Goal: Task Accomplishment & Management: Use online tool/utility

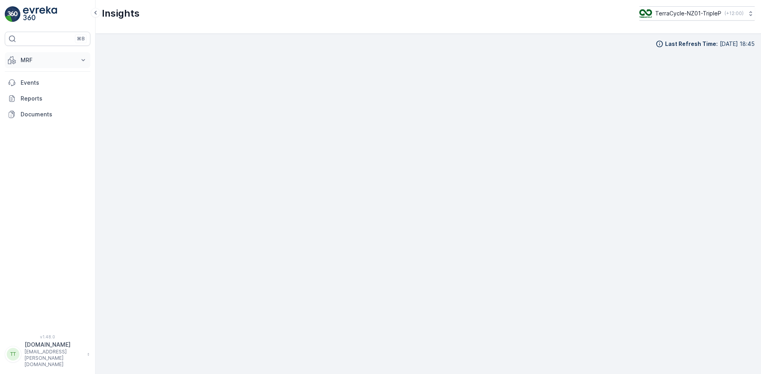
click at [33, 57] on p "MRF" at bounding box center [48, 60] width 54 height 8
click at [34, 85] on p "Inbound" at bounding box center [30, 85] width 21 height 8
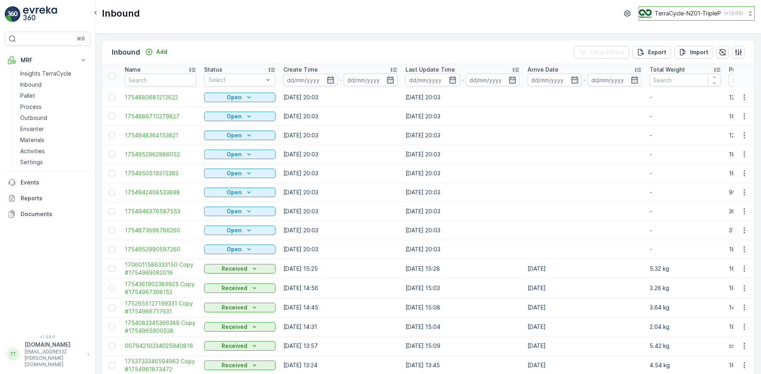
click at [689, 11] on p "TerraCycle-NZ01-TripleP" at bounding box center [687, 14] width 66 height 8
type input "uk"
click at [665, 70] on span "Europe/[GEOGRAPHIC_DATA] (+01:00)" at bounding box center [688, 73] width 88 height 6
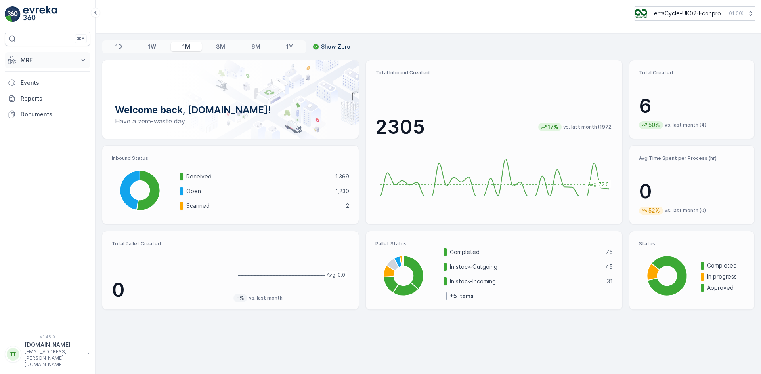
click at [41, 59] on p "MRF" at bounding box center [48, 60] width 54 height 8
click at [39, 85] on p "Inbound" at bounding box center [30, 85] width 21 height 8
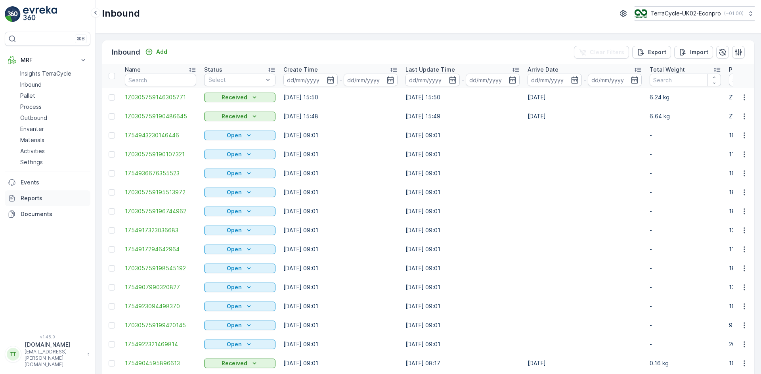
click at [36, 198] on p "Reports" at bounding box center [54, 199] width 67 height 8
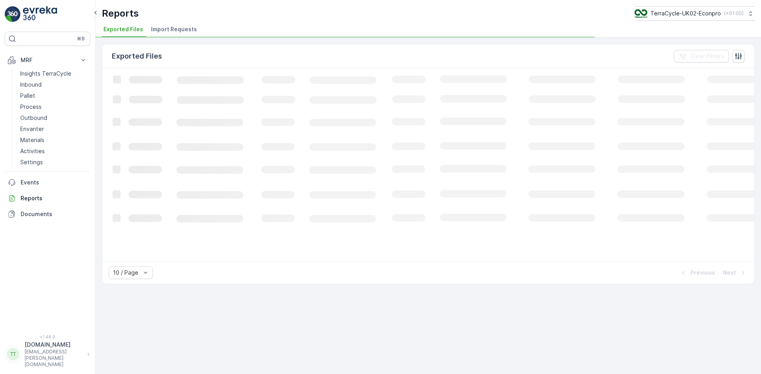
click at [181, 31] on span "Import Requests" at bounding box center [174, 29] width 46 height 8
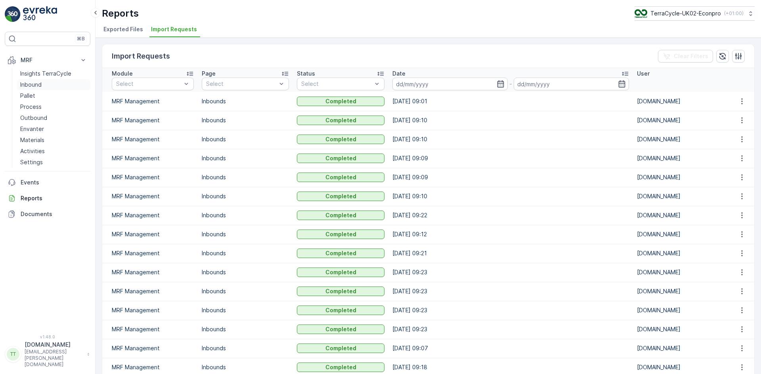
click at [34, 84] on p "Inbound" at bounding box center [30, 85] width 21 height 8
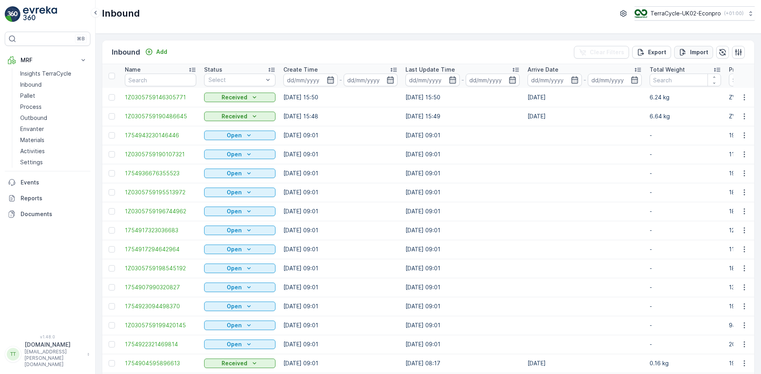
click at [709, 53] on button "Import" at bounding box center [693, 52] width 39 height 13
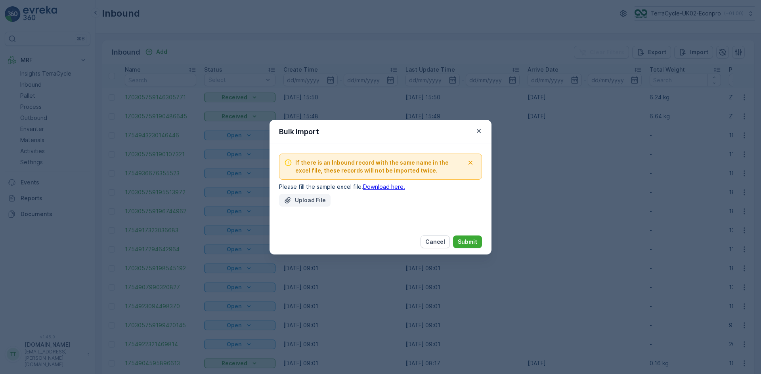
click at [307, 199] on p "Upload File" at bounding box center [310, 201] width 31 height 8
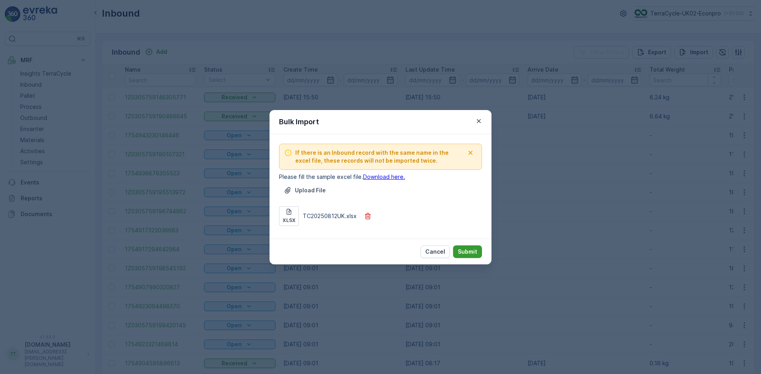
click at [469, 250] on p "Submit" at bounding box center [467, 252] width 19 height 8
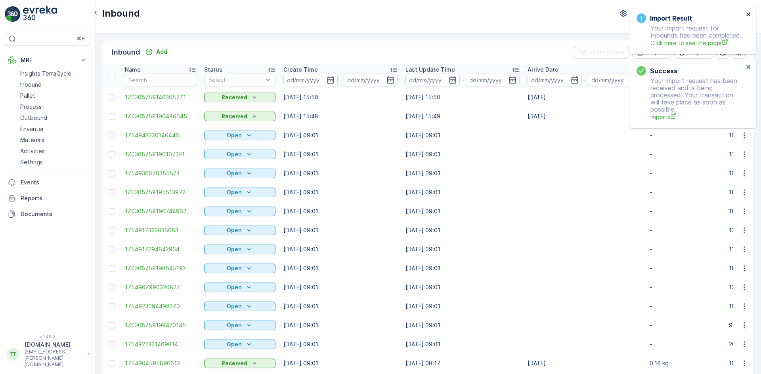
click at [749, 13] on icon "close" at bounding box center [748, 14] width 4 height 4
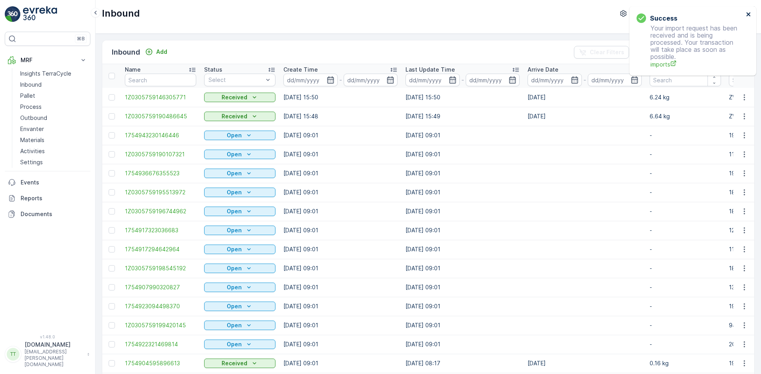
click at [747, 11] on icon "close" at bounding box center [749, 14] width 6 height 6
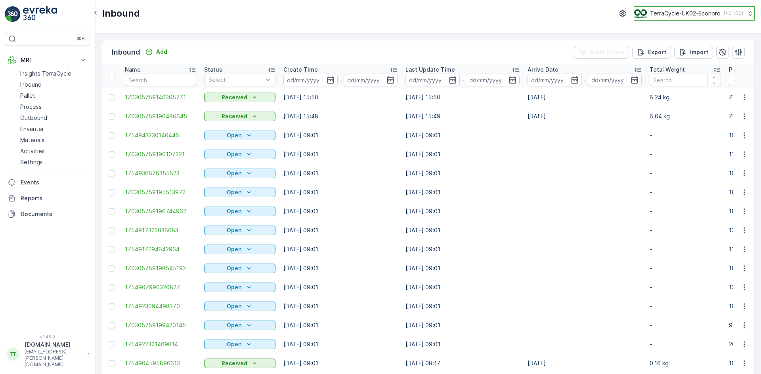
click at [650, 11] on p "TerraCycle-UK02-Econpro" at bounding box center [685, 14] width 71 height 8
type input "fr"
click at [651, 48] on span "TerraCycle- FR02 -MRF" at bounding box center [683, 49] width 88 height 8
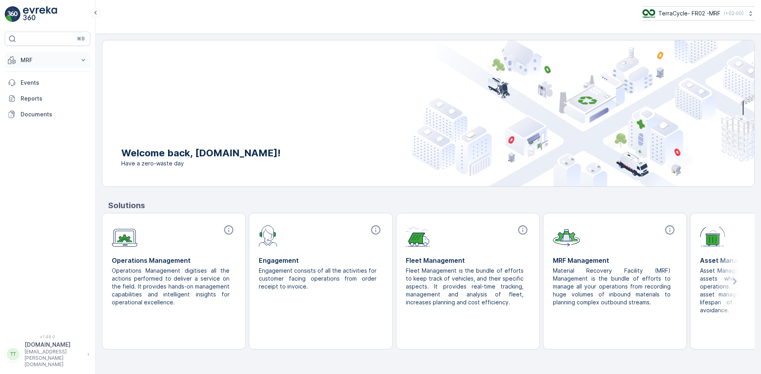
click at [40, 61] on p "MRF" at bounding box center [48, 60] width 54 height 8
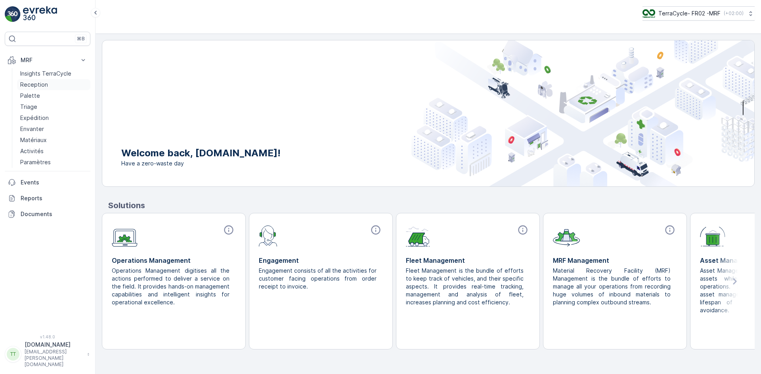
click at [38, 84] on p "Reception" at bounding box center [34, 85] width 28 height 8
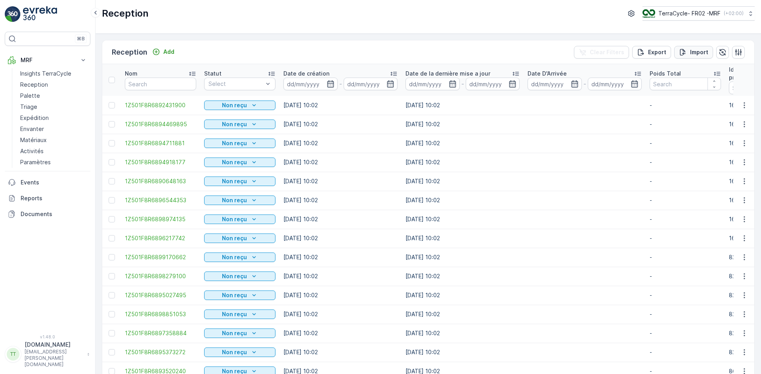
click at [692, 53] on p "Import" at bounding box center [699, 52] width 18 height 8
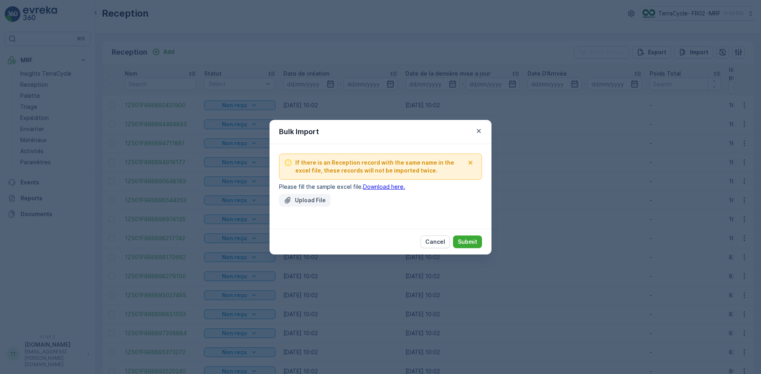
click at [309, 198] on p "Upload File" at bounding box center [310, 201] width 31 height 8
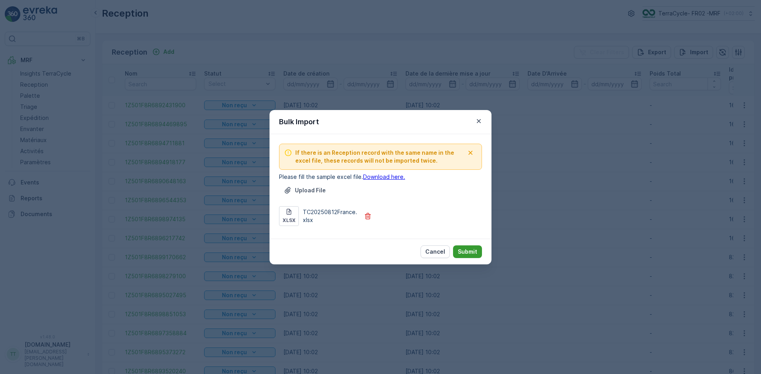
click at [466, 254] on p "Submit" at bounding box center [467, 252] width 19 height 8
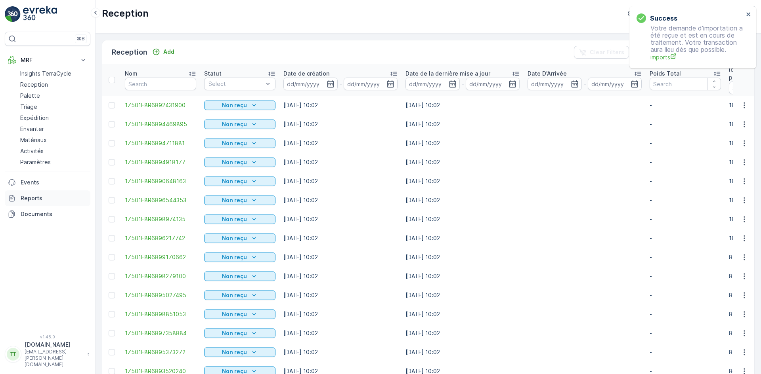
click at [41, 196] on p "Reports" at bounding box center [54, 199] width 67 height 8
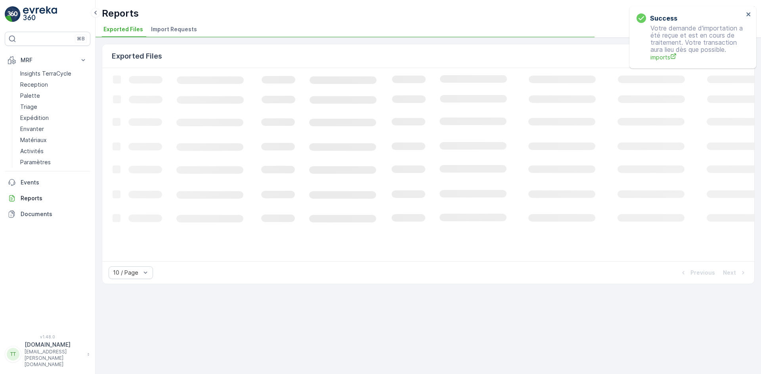
click at [177, 31] on span "Import Requests" at bounding box center [174, 29] width 46 height 8
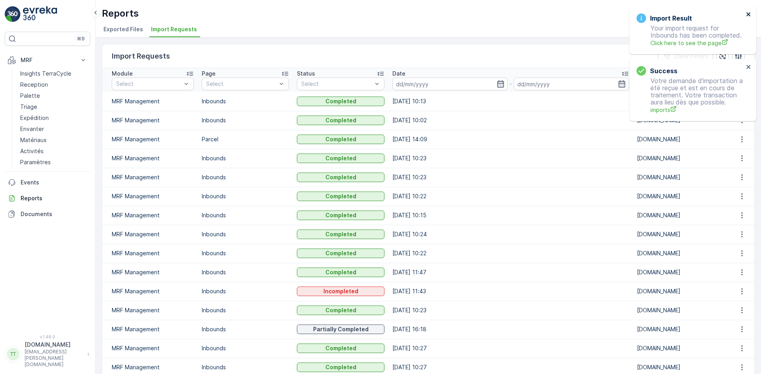
click at [748, 15] on icon "close" at bounding box center [749, 14] width 6 height 6
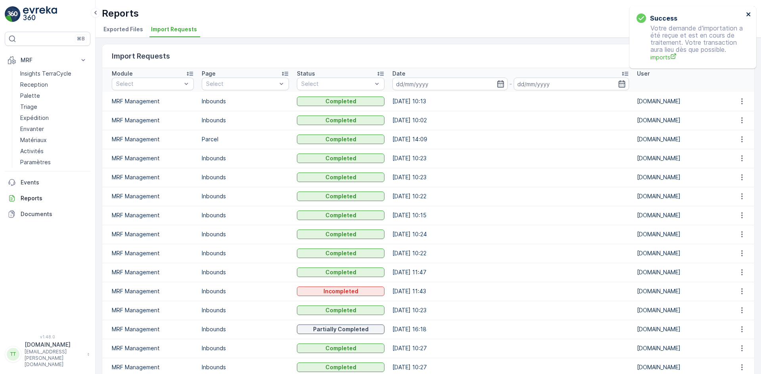
click at [749, 13] on icon "close" at bounding box center [748, 14] width 4 height 4
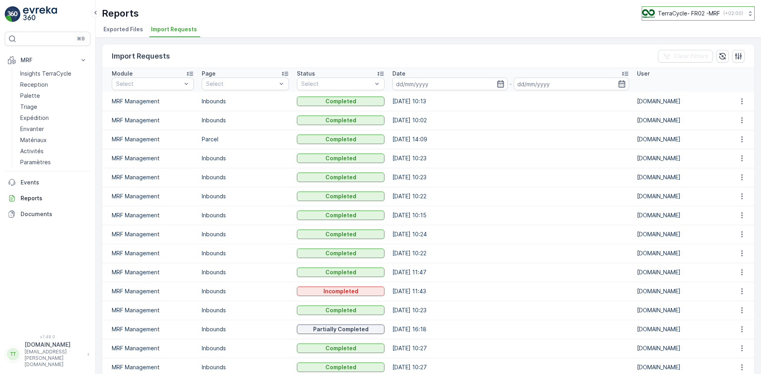
click at [684, 13] on p "TerraCycle- FR02 -MRF" at bounding box center [689, 14] width 62 height 8
type input "nl"
click at [701, 52] on span "TerraCycle-NL-MRF" at bounding box center [691, 49] width 88 height 8
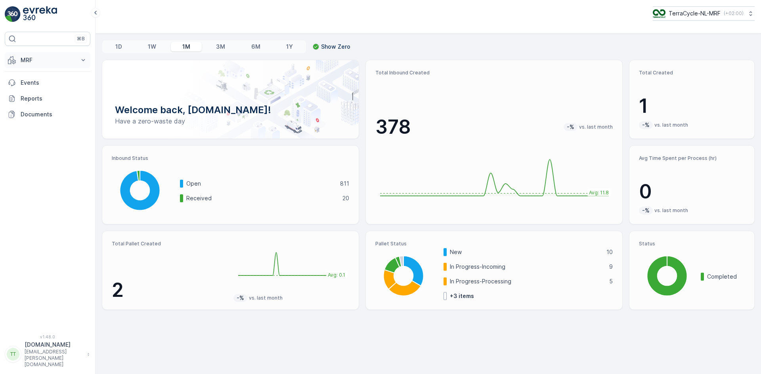
click at [37, 63] on p "MRF" at bounding box center [48, 60] width 54 height 8
click at [50, 84] on link "Inbound" at bounding box center [53, 84] width 73 height 11
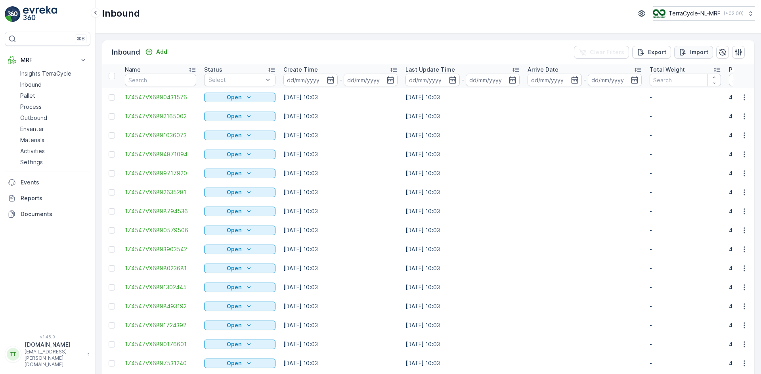
click at [695, 53] on p "Import" at bounding box center [699, 52] width 18 height 8
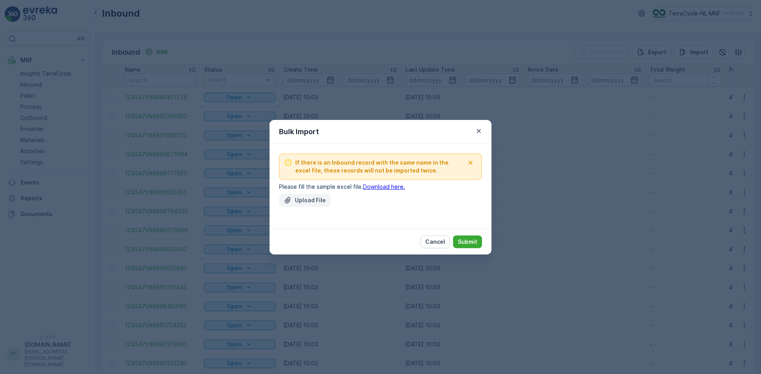
click at [312, 198] on p "Upload File" at bounding box center [310, 201] width 31 height 8
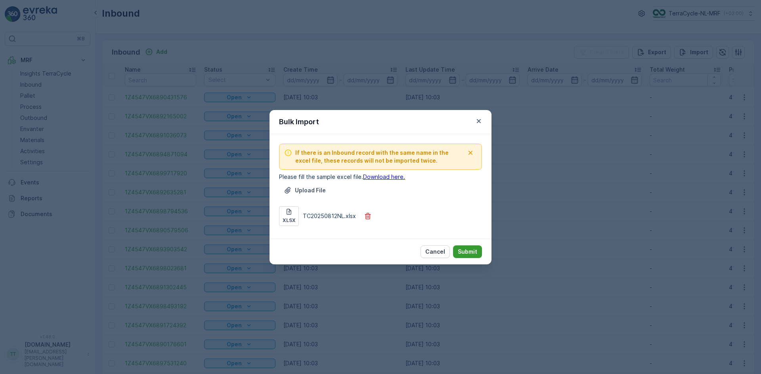
click at [476, 251] on p "Submit" at bounding box center [467, 252] width 19 height 8
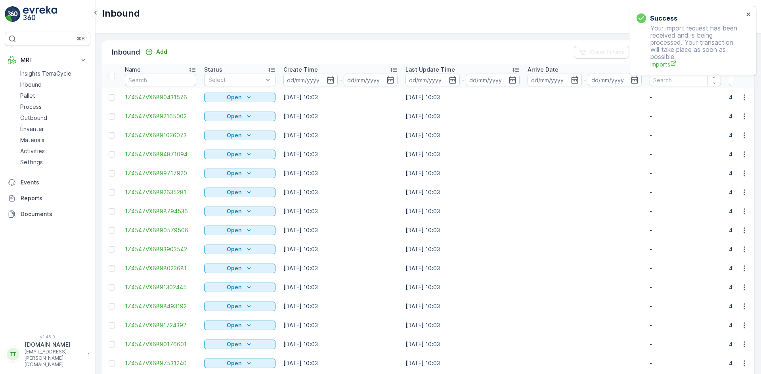
click at [674, 46] on button "Import" at bounding box center [693, 52] width 39 height 13
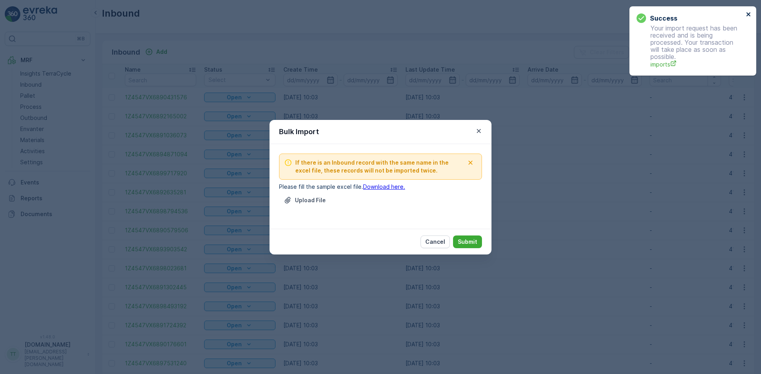
click at [749, 12] on icon "close" at bounding box center [749, 14] width 6 height 6
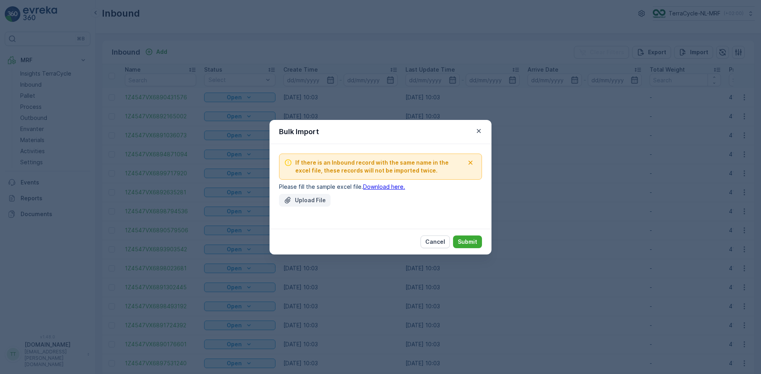
click at [314, 200] on p "Upload File" at bounding box center [310, 201] width 31 height 8
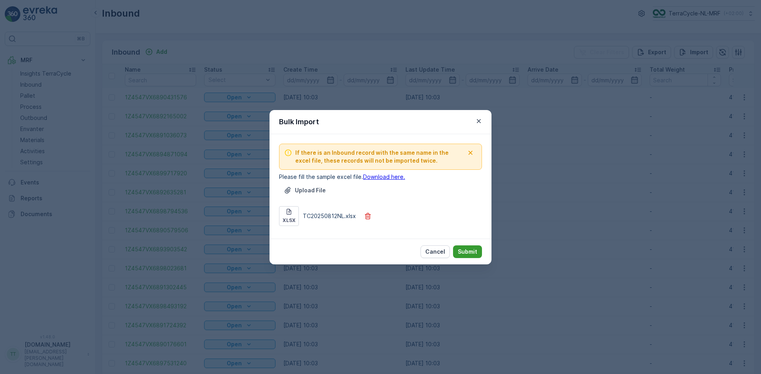
click at [472, 250] on p "Submit" at bounding box center [467, 252] width 19 height 8
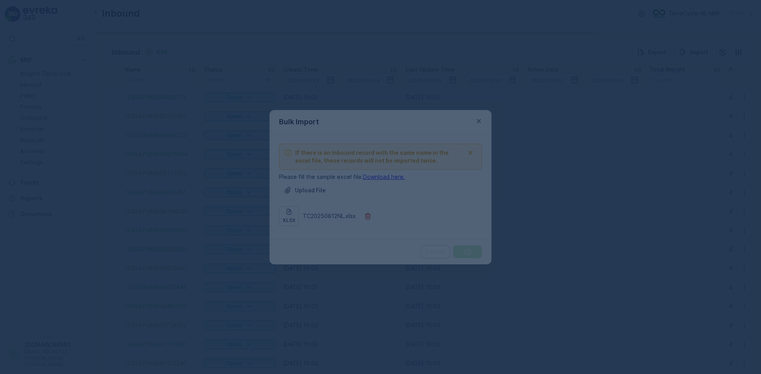
click at [27, 198] on div at bounding box center [380, 187] width 761 height 374
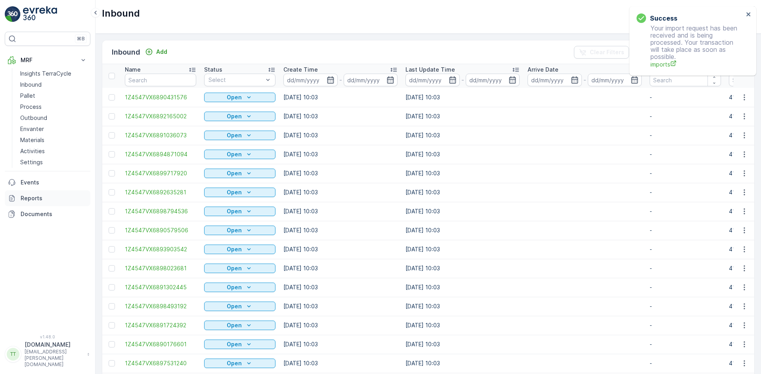
click at [27, 197] on p "Reports" at bounding box center [54, 199] width 67 height 8
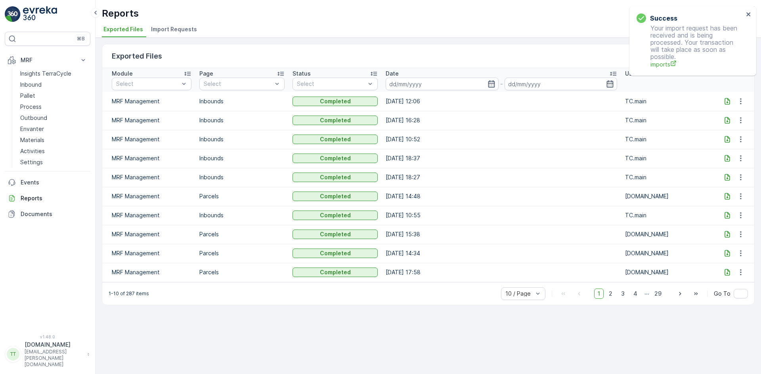
click at [168, 34] on li "Import Requests" at bounding box center [174, 30] width 51 height 13
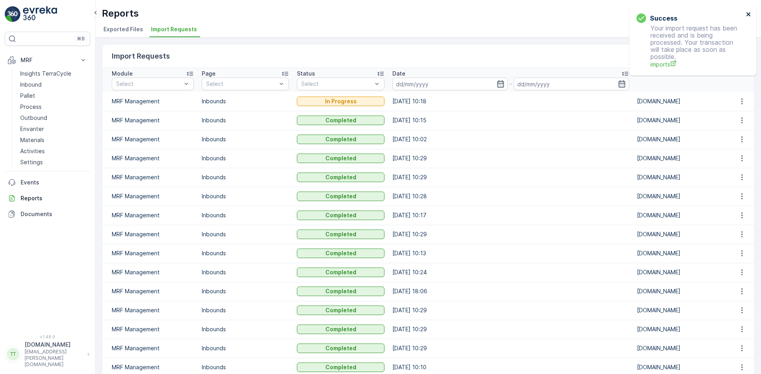
click at [749, 15] on icon "close" at bounding box center [749, 14] width 6 height 6
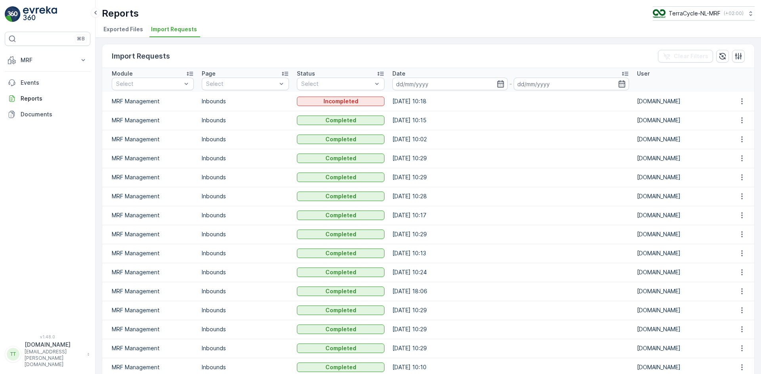
click at [32, 52] on div "⌘B MRF Insights TerraCycle Inbound Pallet Process Outbound Envanter Materials A…" at bounding box center [48, 179] width 86 height 294
click at [32, 56] on button "MRF" at bounding box center [48, 60] width 86 height 16
click at [37, 84] on p "Inbound" at bounding box center [30, 85] width 21 height 8
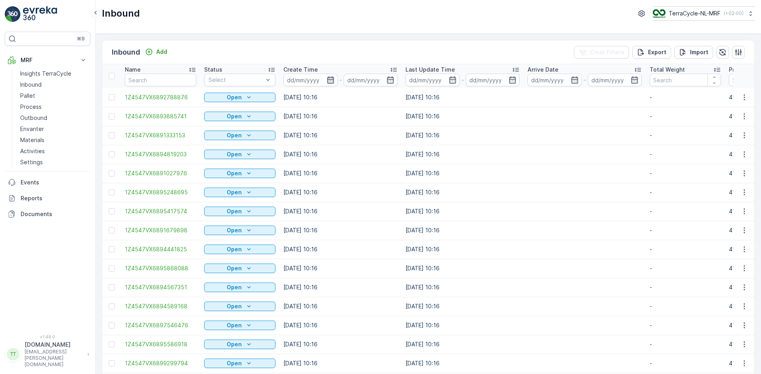
click at [330, 80] on icon "button" at bounding box center [330, 79] width 7 height 7
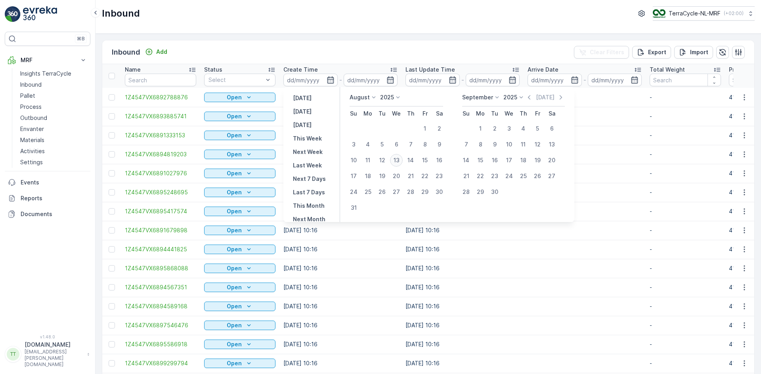
click at [397, 163] on div "13" at bounding box center [396, 160] width 13 height 13
type input "13.08.2025"
click at [397, 163] on div "13" at bounding box center [396, 160] width 13 height 13
type input "13.08.2025"
click at [360, 39] on div "Inbound Add Clear Filters Export Import Name Status Select Create Time 13.08.20…" at bounding box center [427, 204] width 665 height 341
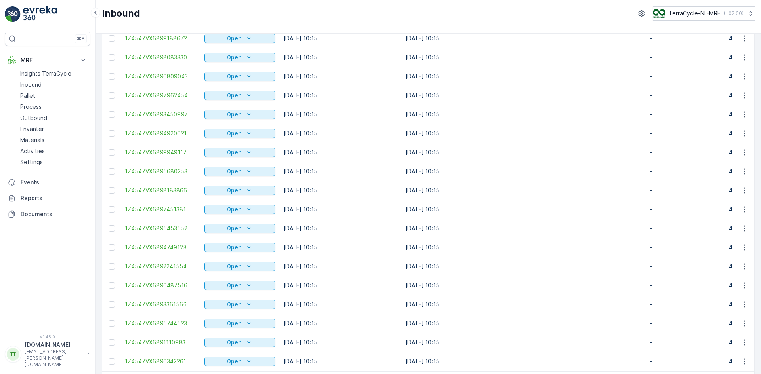
scroll to position [698, 0]
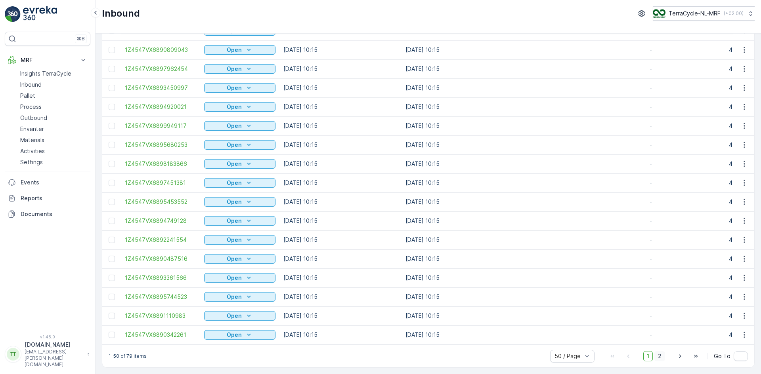
click at [659, 355] on span "2" at bounding box center [659, 356] width 11 height 10
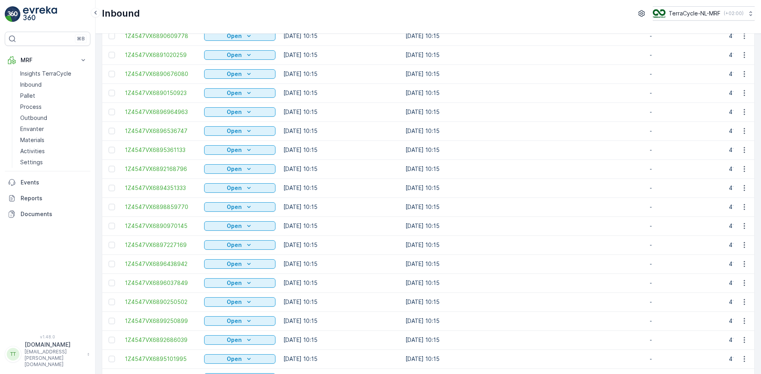
scroll to position [299, 0]
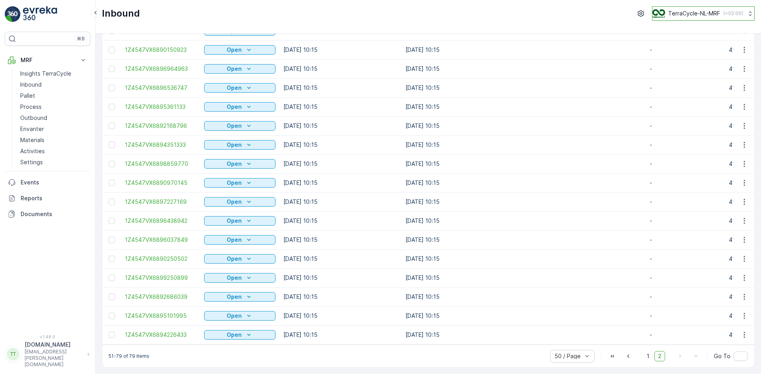
click at [683, 11] on p "TerraCycle-NL-MRF" at bounding box center [694, 14] width 52 height 8
type input "nz"
click at [694, 48] on span "TerraCycle-NZ01-TripleP" at bounding box center [690, 49] width 66 height 8
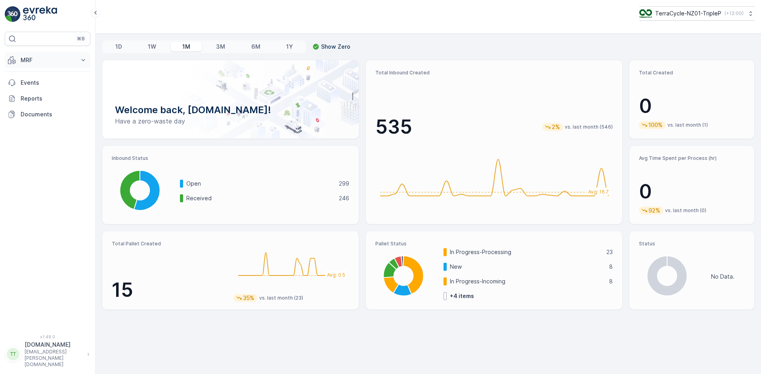
click at [16, 60] on button "MRF" at bounding box center [48, 60] width 86 height 16
click at [28, 84] on p "Inbound" at bounding box center [30, 85] width 21 height 8
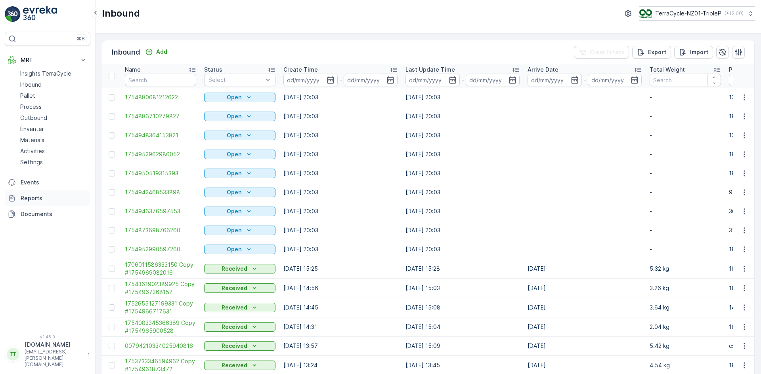
click at [23, 196] on p "Reports" at bounding box center [54, 199] width 67 height 8
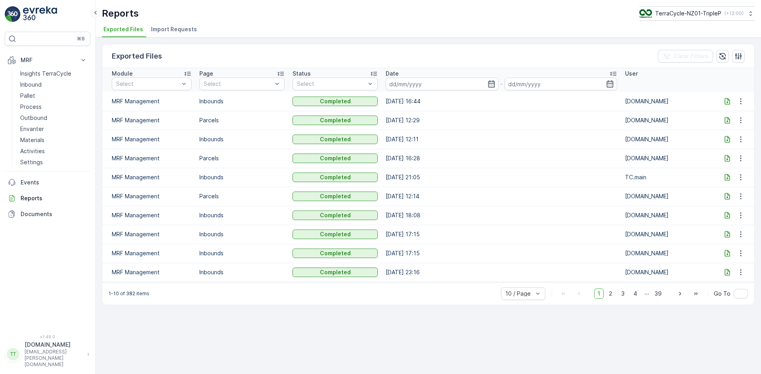
click at [165, 31] on span "Import Requests" at bounding box center [174, 29] width 46 height 8
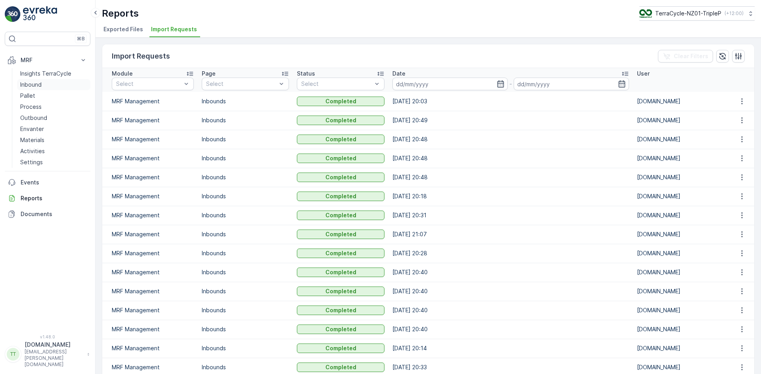
click at [39, 88] on p "Inbound" at bounding box center [30, 85] width 21 height 8
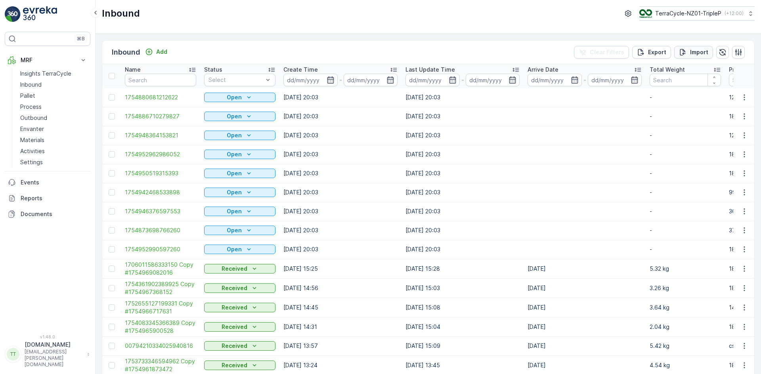
click at [685, 55] on icon "Import" at bounding box center [683, 52] width 8 height 8
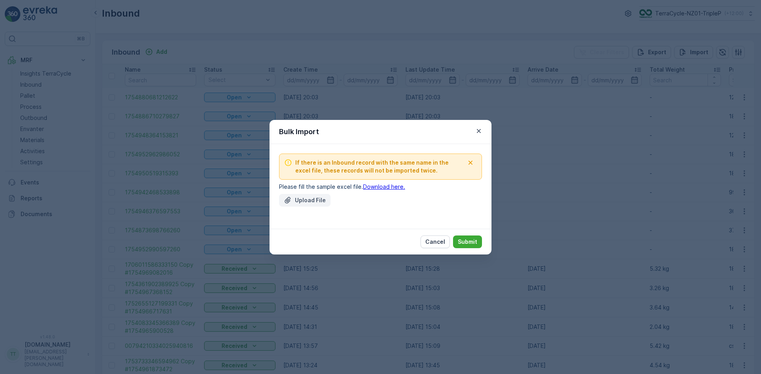
click at [309, 198] on p "Upload File" at bounding box center [310, 201] width 31 height 8
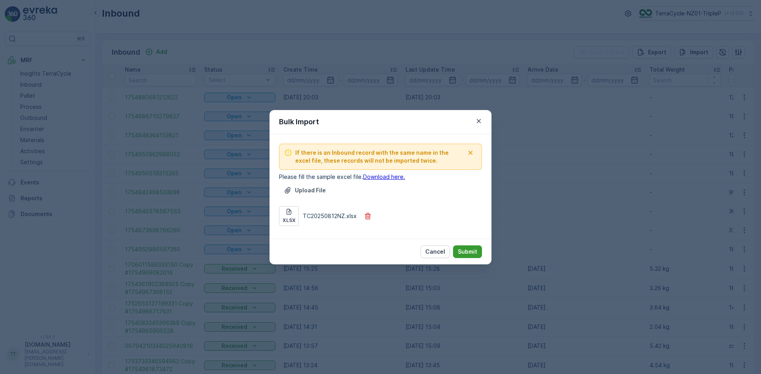
click at [470, 252] on p "Submit" at bounding box center [467, 252] width 19 height 8
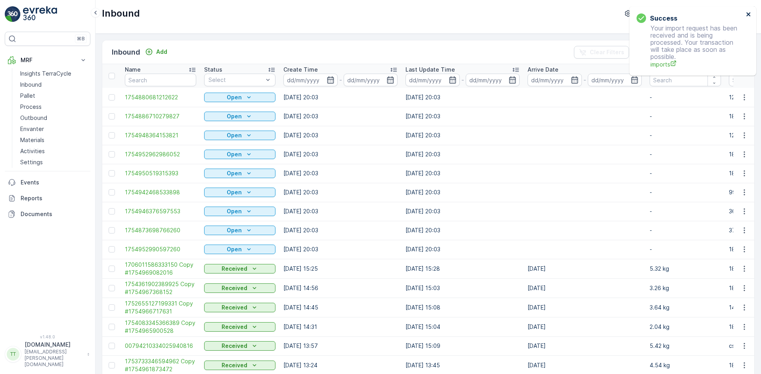
click at [748, 12] on icon "close" at bounding box center [749, 14] width 6 height 6
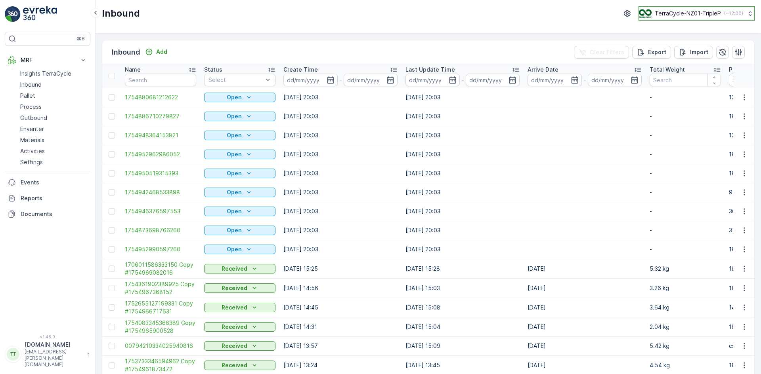
click at [695, 12] on p "TerraCycle-NZ01-TripleP" at bounding box center [687, 14] width 66 height 8
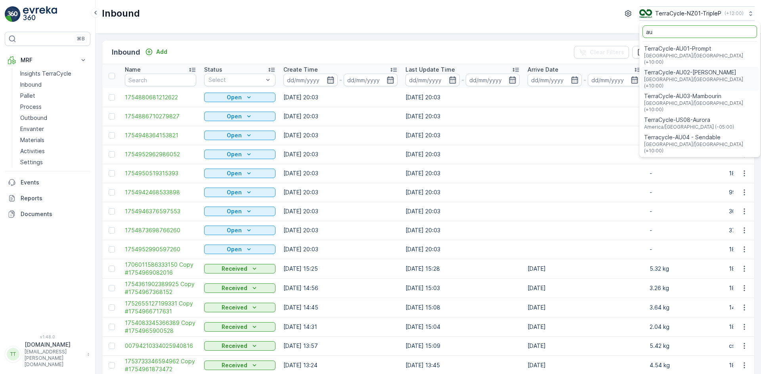
type input "au"
click at [674, 53] on span "[GEOGRAPHIC_DATA]/[GEOGRAPHIC_DATA] (+10:00)" at bounding box center [699, 59] width 111 height 13
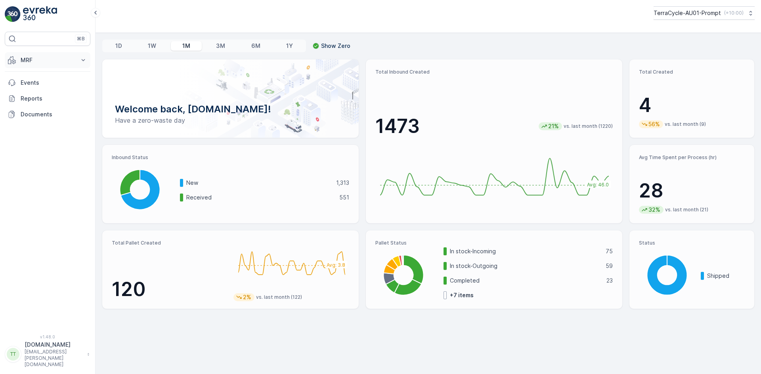
click at [36, 60] on p "MRF" at bounding box center [48, 60] width 54 height 8
click at [34, 86] on p "Inbound" at bounding box center [30, 85] width 21 height 8
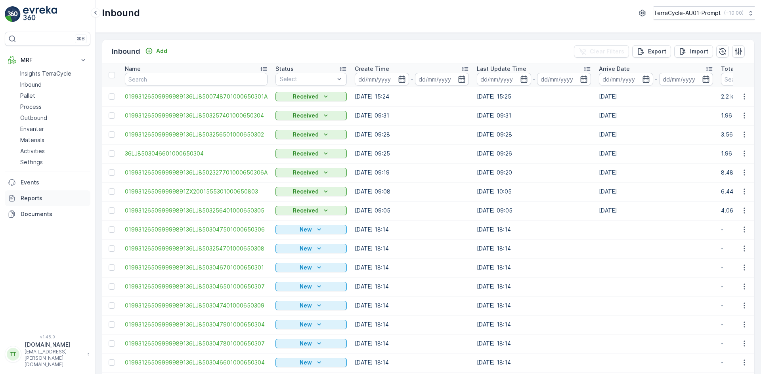
click at [38, 195] on p "Reports" at bounding box center [54, 199] width 67 height 8
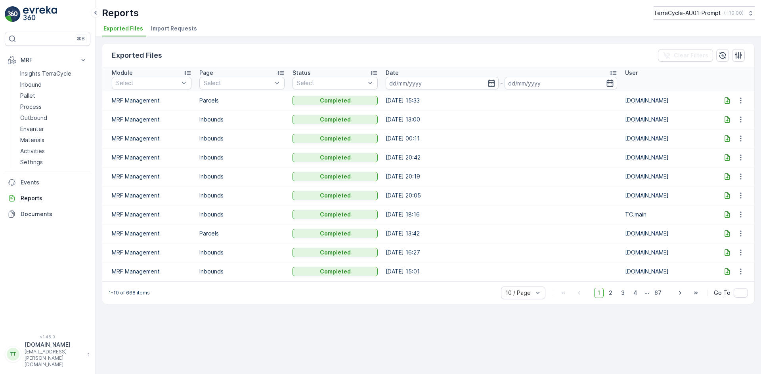
click at [179, 29] on span "Import Requests" at bounding box center [174, 29] width 46 height 8
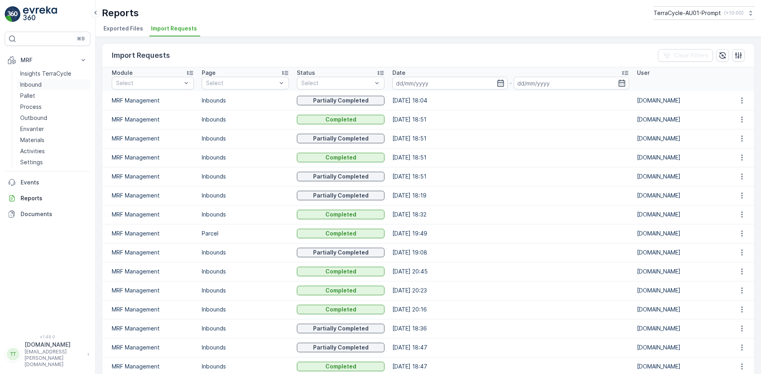
click at [42, 81] on link "Inbound" at bounding box center [53, 84] width 73 height 11
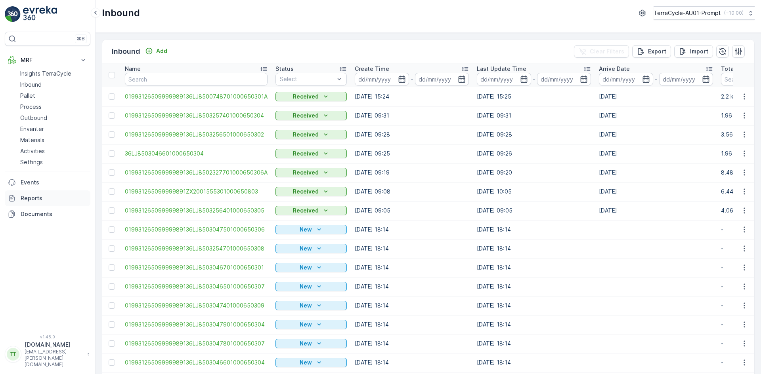
click at [27, 198] on p "Reports" at bounding box center [54, 199] width 67 height 8
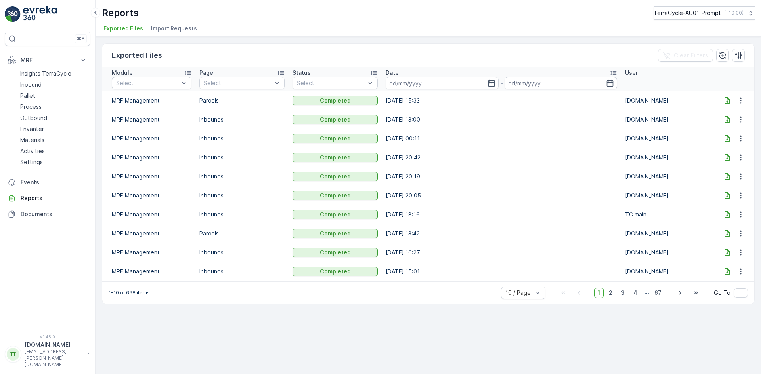
click at [171, 33] on li "Import Requests" at bounding box center [174, 29] width 51 height 13
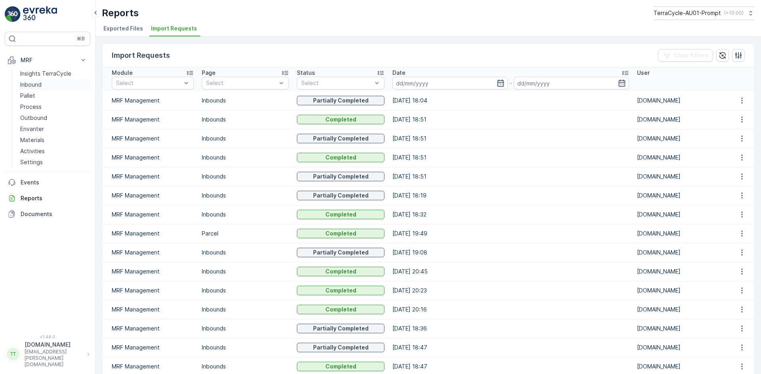
click at [30, 82] on p "Inbound" at bounding box center [30, 85] width 21 height 8
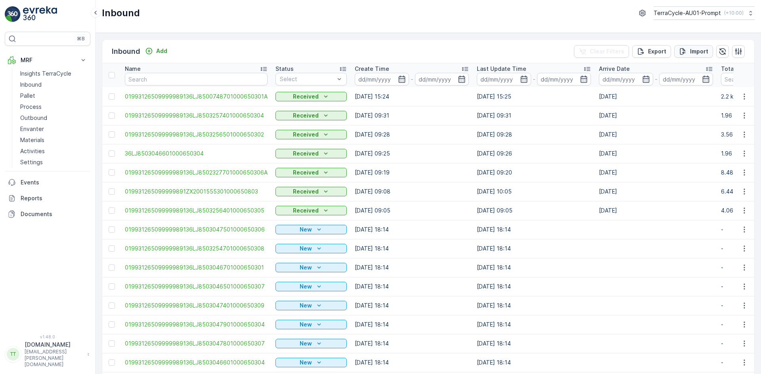
click at [693, 47] on button "Import" at bounding box center [693, 51] width 39 height 13
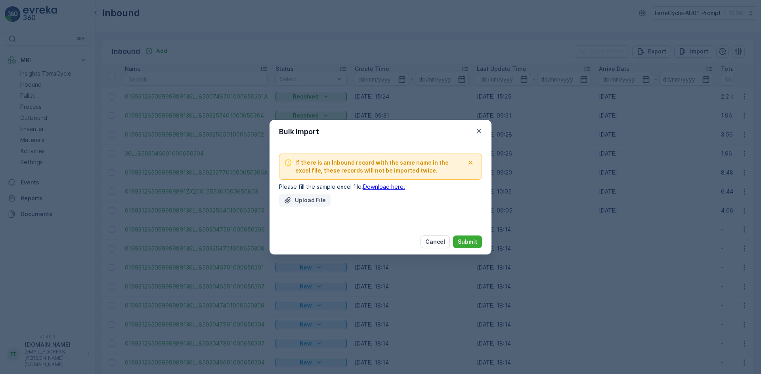
click at [300, 198] on p "Upload File" at bounding box center [310, 201] width 31 height 8
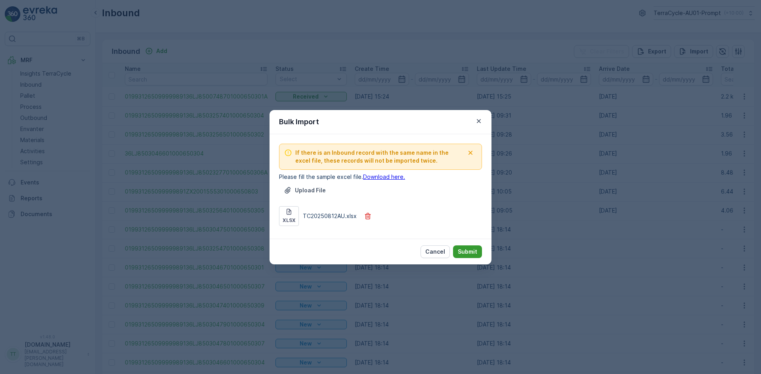
click at [466, 249] on p "Submit" at bounding box center [467, 252] width 19 height 8
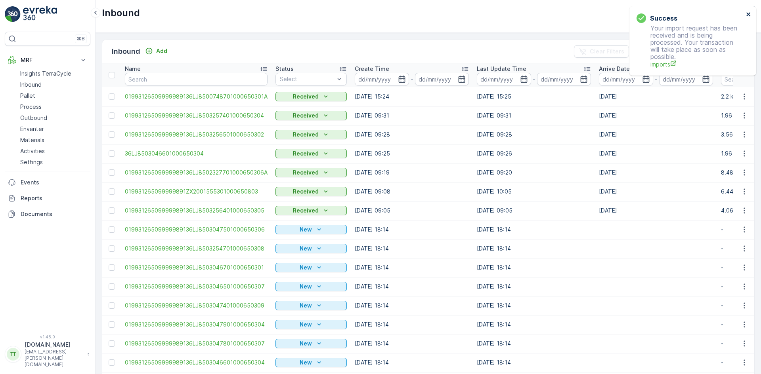
click at [749, 15] on icon "close" at bounding box center [748, 14] width 4 height 4
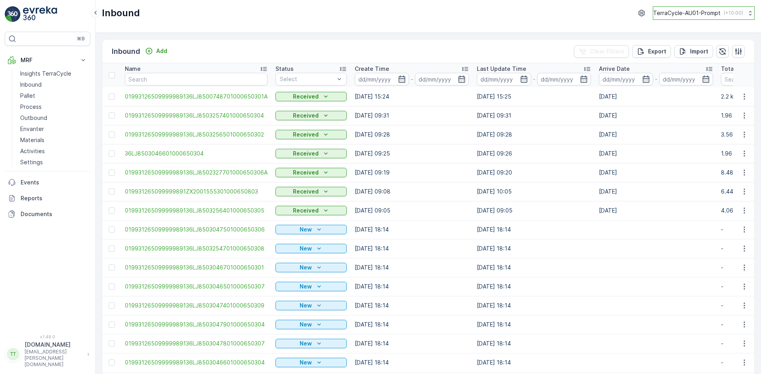
click at [666, 16] on p "TerraCycle-AU01-Prompt" at bounding box center [686, 13] width 67 height 8
type input "uk"
click at [681, 61] on span "TerraCycle-UK02-Econpro" at bounding box center [702, 65] width 88 height 8
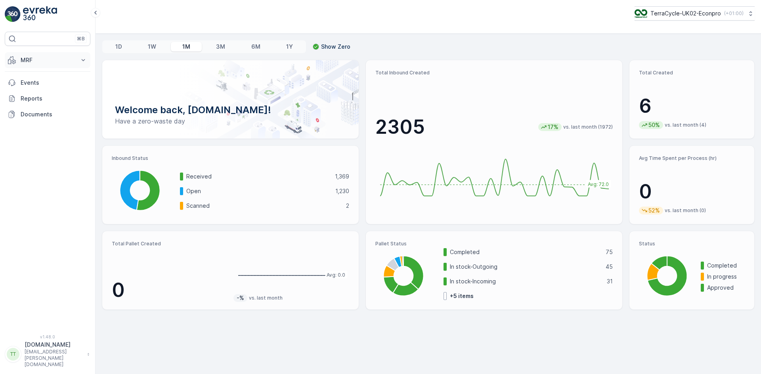
click at [19, 61] on button "MRF" at bounding box center [48, 60] width 86 height 16
click at [39, 75] on p "Insights TerraCycle" at bounding box center [45, 74] width 51 height 8
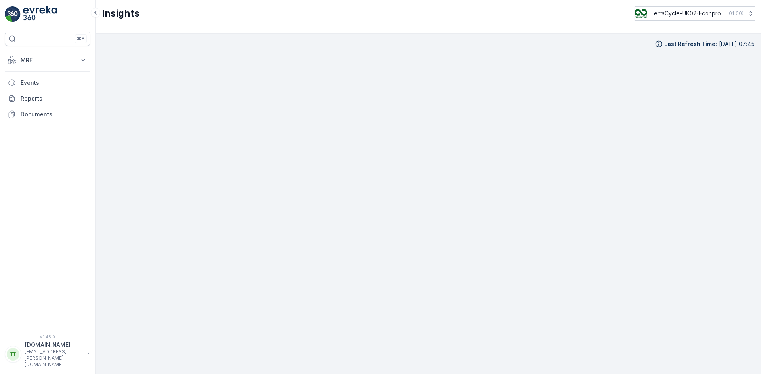
scroll to position [8, 0]
click at [443, 31] on div "Insights TerraCycle-UK02-Econpro ( +01:00 )" at bounding box center [427, 17] width 665 height 34
click at [676, 17] on p "TerraCycle-UK02-Econpro" at bounding box center [685, 14] width 71 height 8
type input "fr"
click at [674, 46] on span "TerraCycle- FR02 -MRF" at bounding box center [683, 49] width 88 height 8
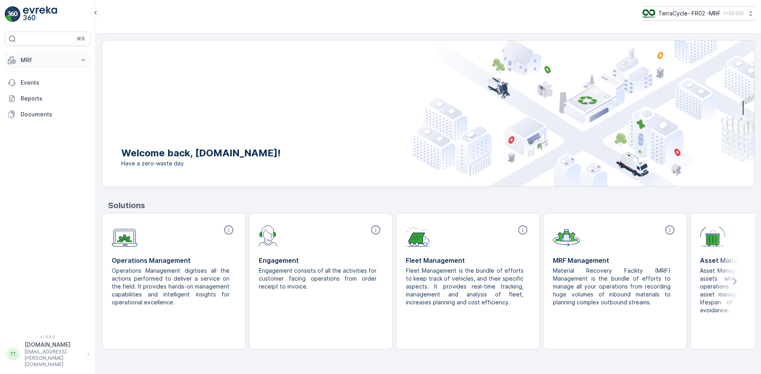
click at [34, 62] on p "MRF" at bounding box center [48, 60] width 54 height 8
click at [45, 73] on p "Insights TerraCycle" at bounding box center [45, 74] width 51 height 8
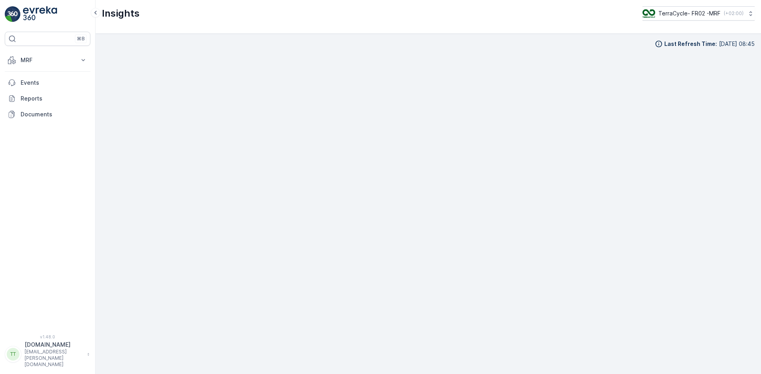
scroll to position [8, 0]
